Goal: Transaction & Acquisition: Purchase product/service

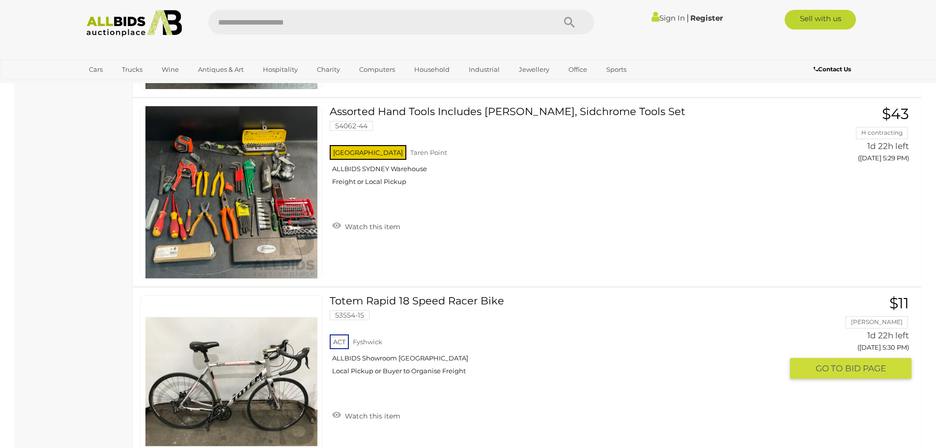
scroll to position [5800, 0]
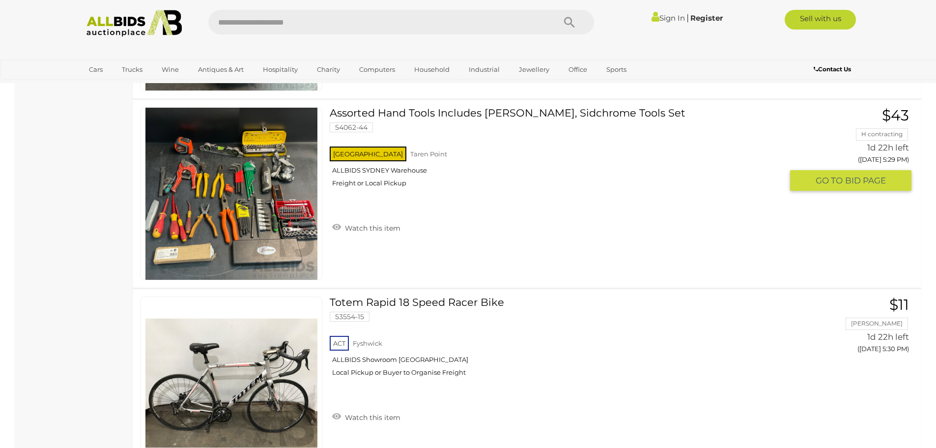
click at [201, 190] on link at bounding box center [231, 193] width 182 height 173
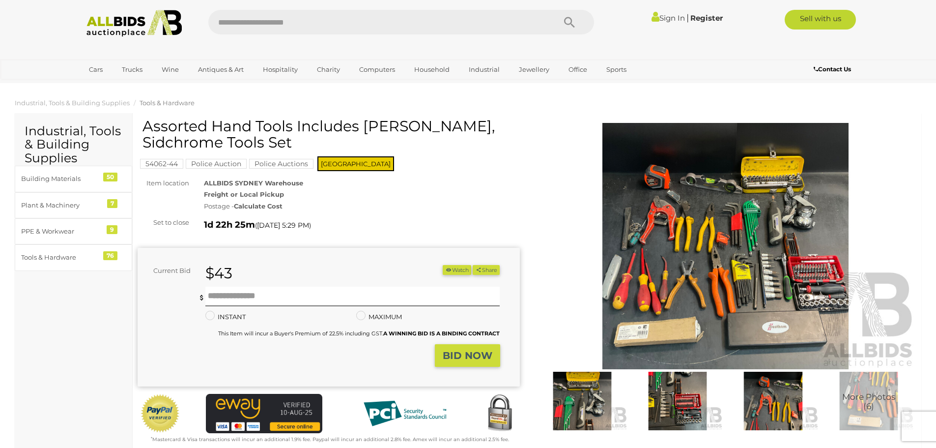
click at [731, 234] on img at bounding box center [726, 246] width 382 height 246
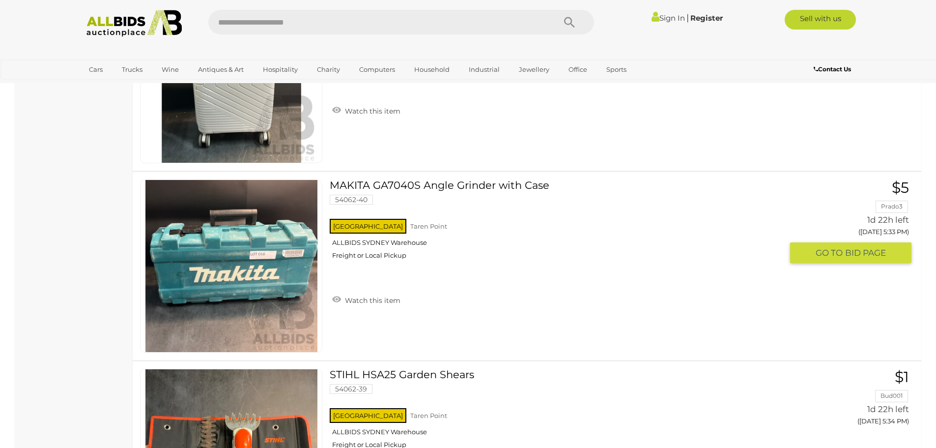
scroll to position [6684, 0]
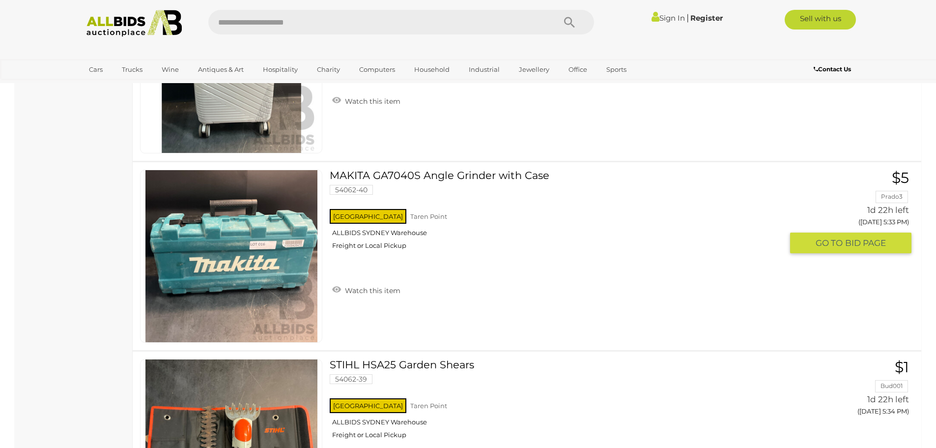
click at [258, 248] on link at bounding box center [231, 256] width 182 height 173
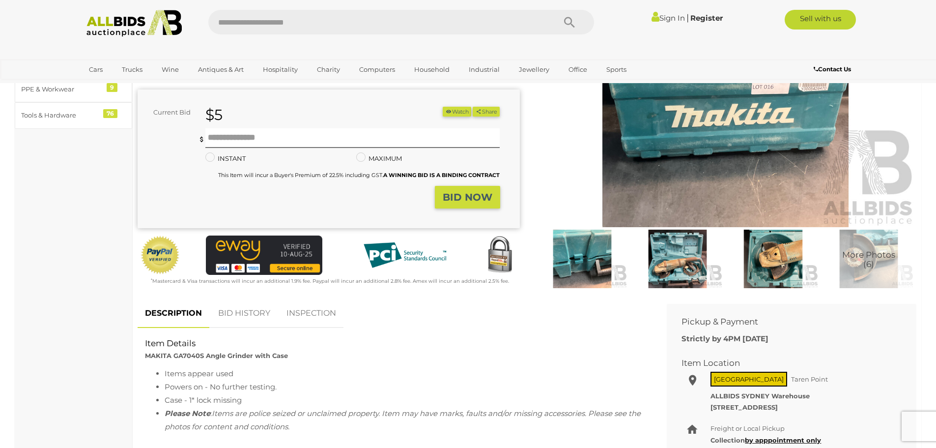
scroll to position [147, 0]
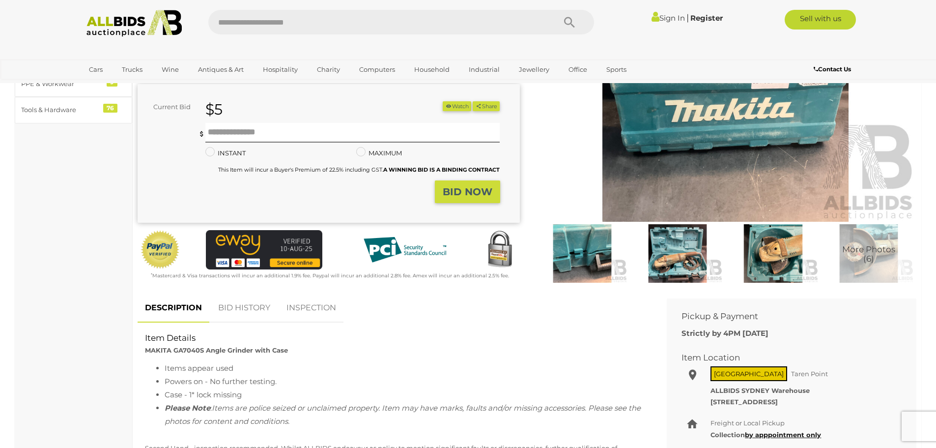
click at [680, 262] on img at bounding box center [678, 253] width 90 height 58
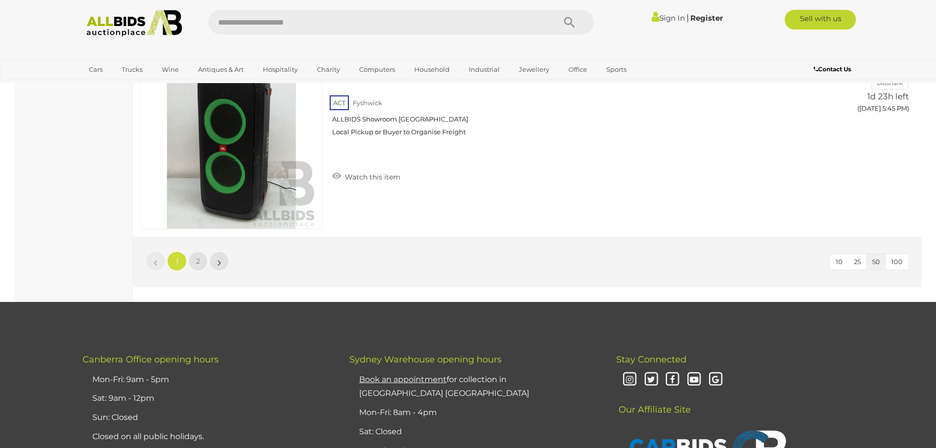
scroll to position [9449, 0]
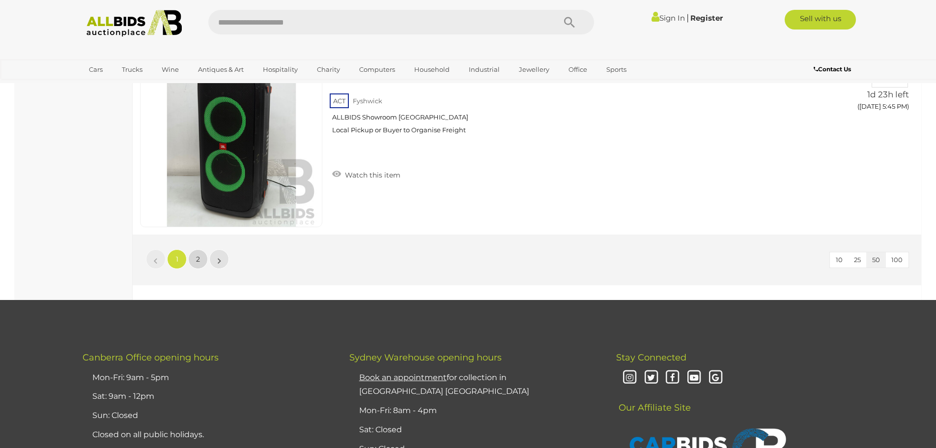
click at [197, 258] on span "2" at bounding box center [198, 259] width 4 height 9
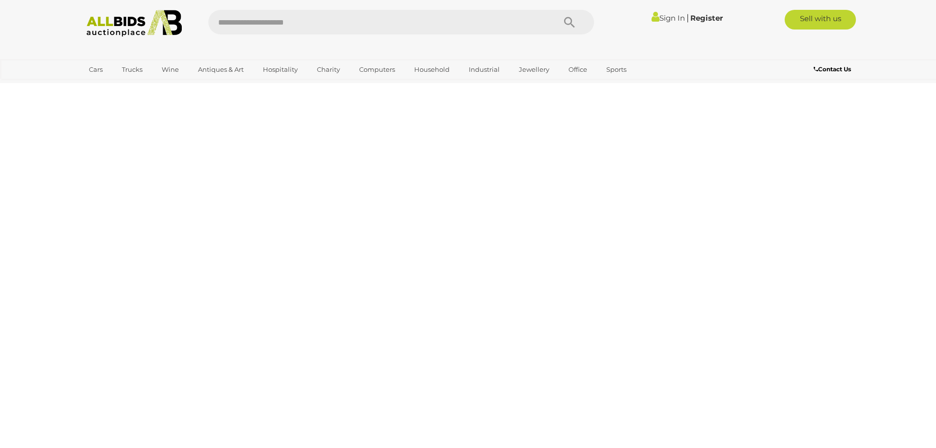
scroll to position [123, 0]
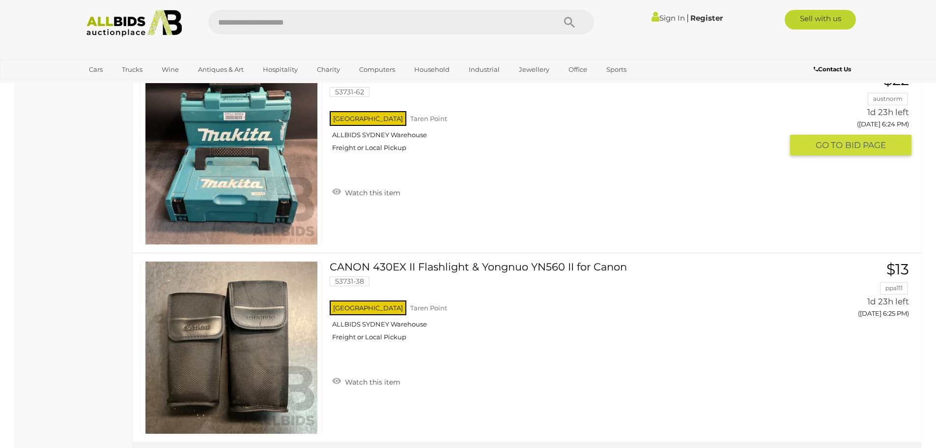
scroll to position [7988, 0]
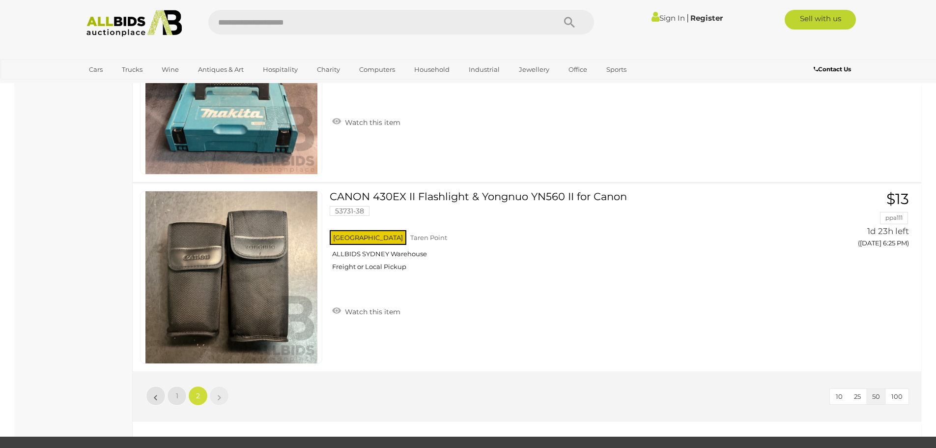
scroll to position [123, 0]
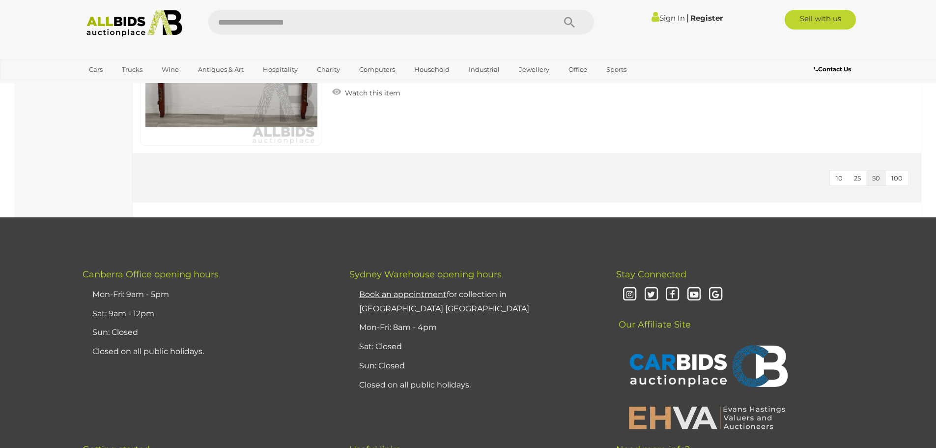
scroll to position [4414, 0]
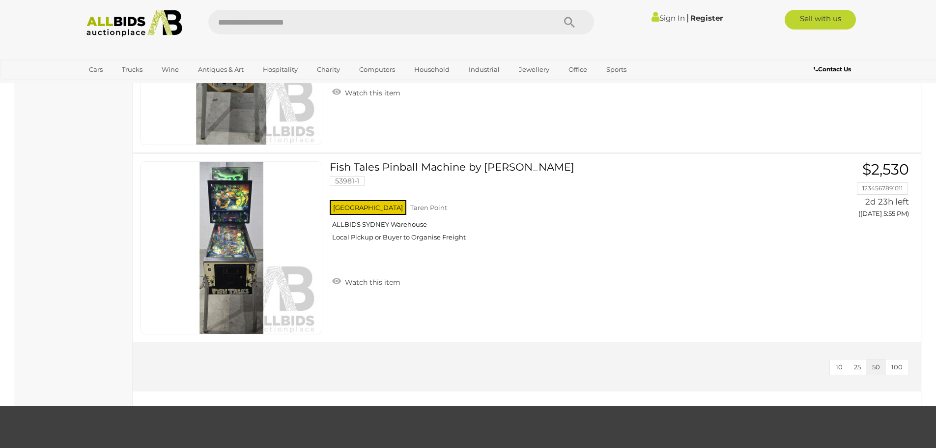
scroll to position [2065, 0]
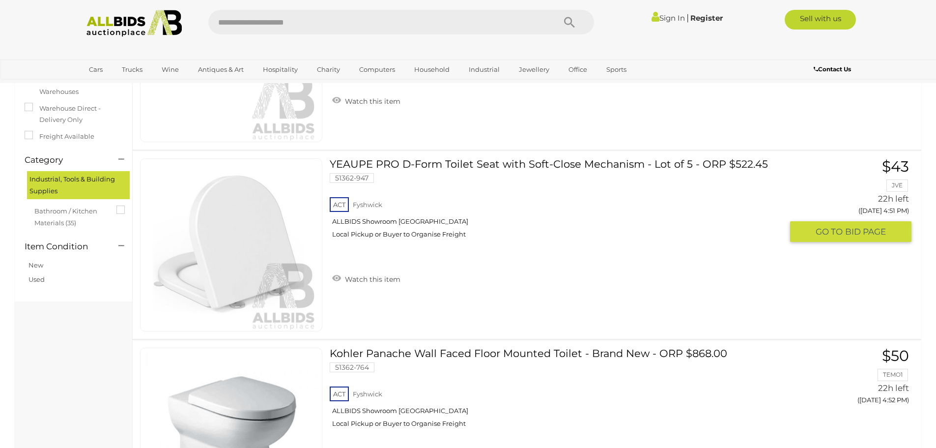
scroll to position [147, 0]
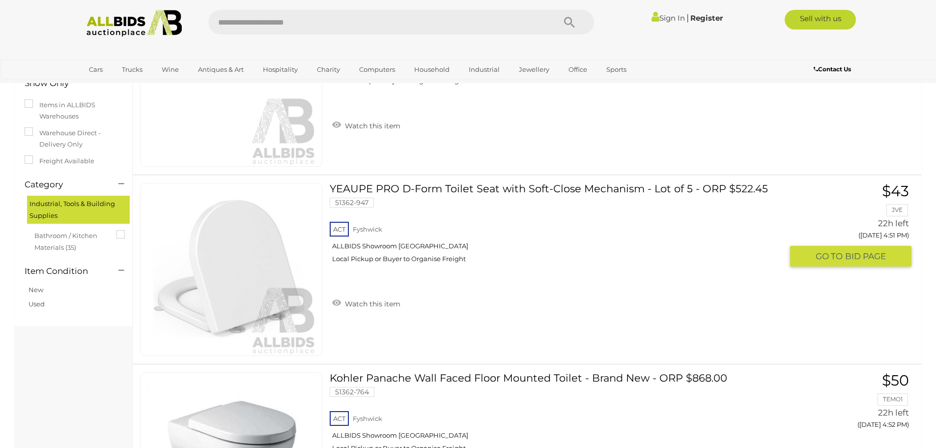
click at [223, 287] on img at bounding box center [232, 269] width 172 height 172
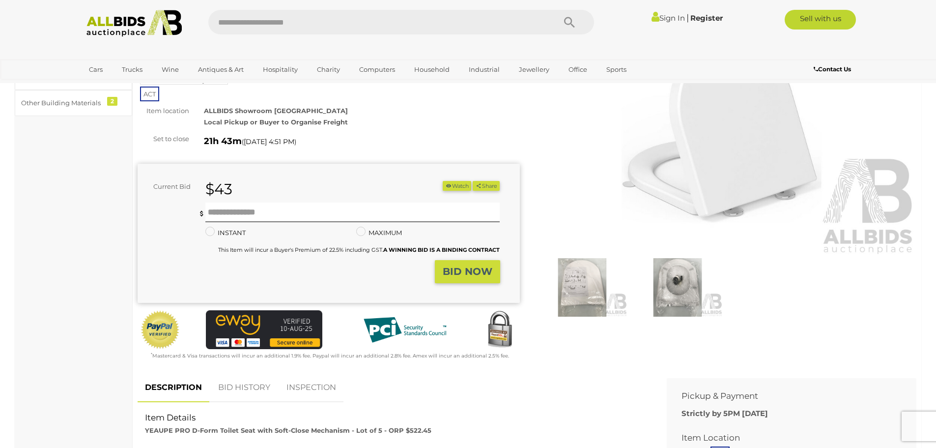
scroll to position [147, 0]
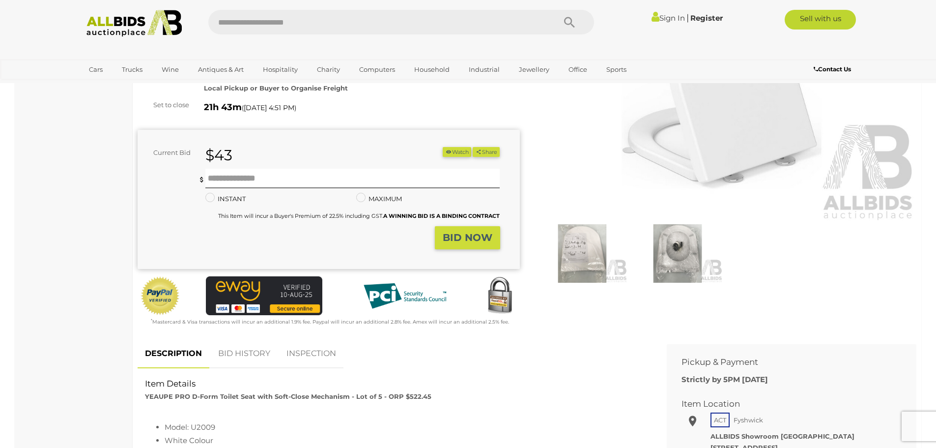
click at [686, 255] on img at bounding box center [678, 253] width 90 height 58
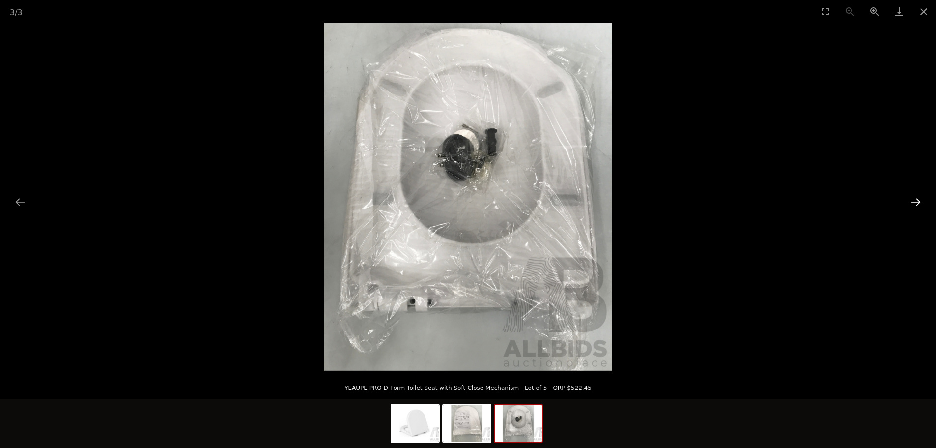
click at [913, 200] on button "Next slide" at bounding box center [916, 201] width 21 height 19
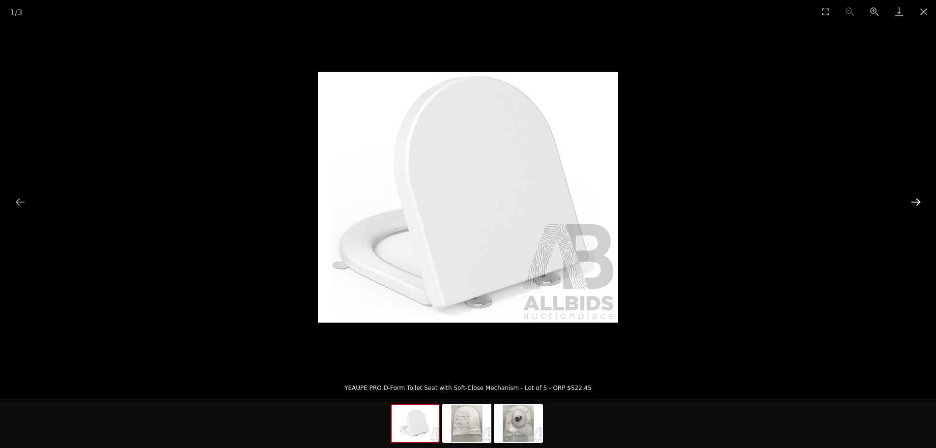
click at [911, 200] on button "Next slide" at bounding box center [916, 201] width 21 height 19
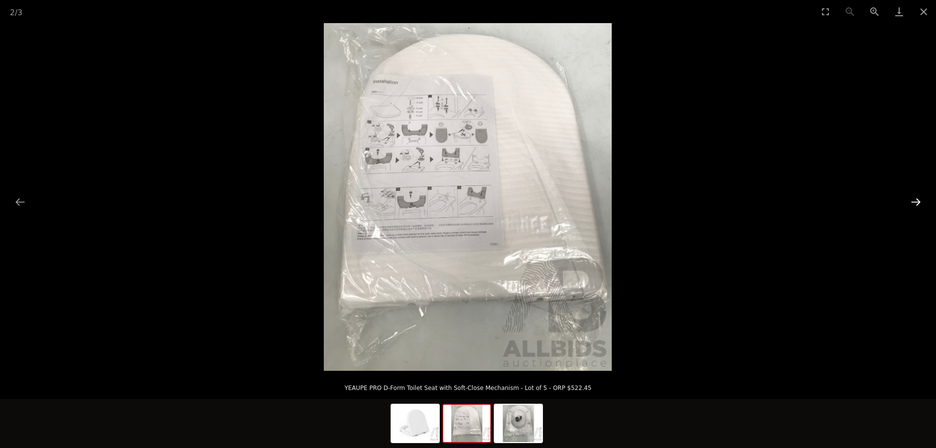
click at [907, 200] on button "Next slide" at bounding box center [916, 201] width 21 height 19
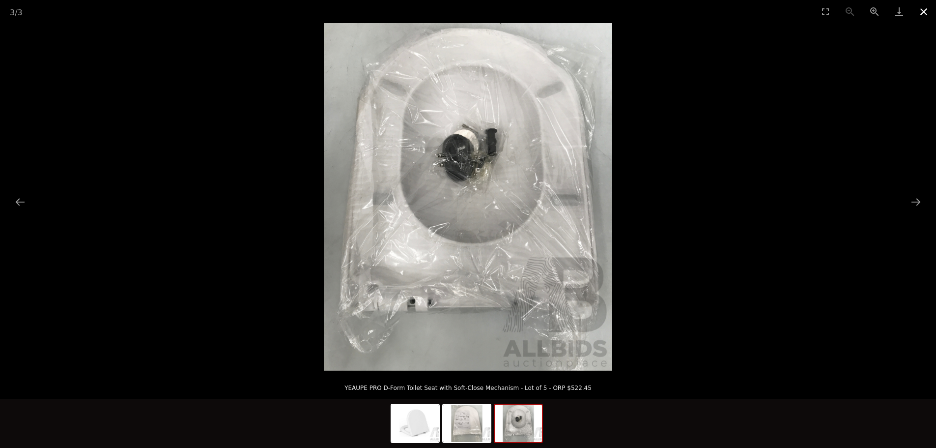
click at [924, 11] on button "Close gallery" at bounding box center [924, 11] width 25 height 23
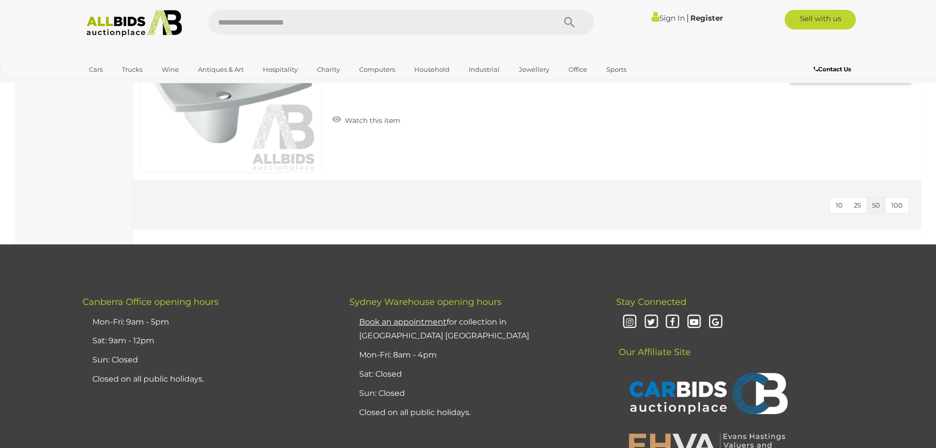
scroll to position [6612, 0]
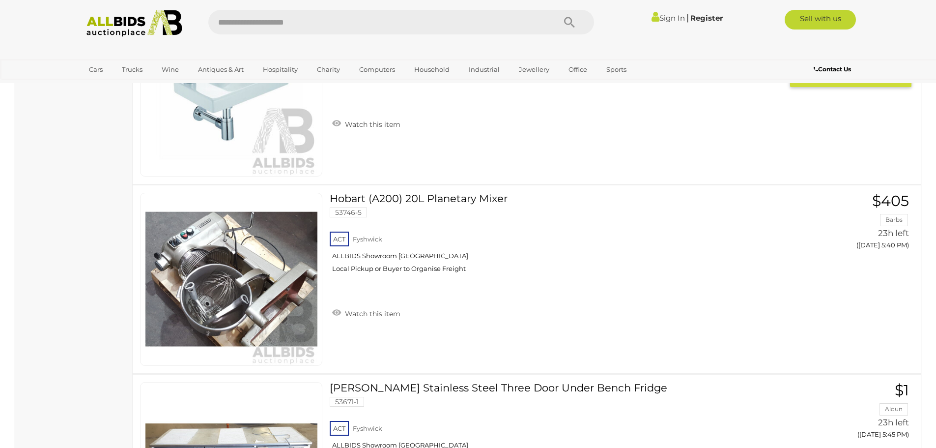
scroll to position [4597, 0]
